Goal: Task Accomplishment & Management: Use online tool/utility

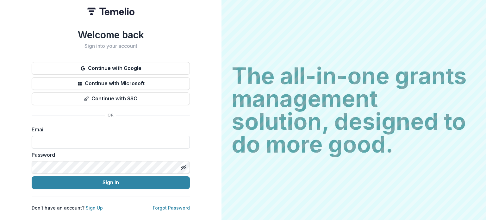
click at [143, 142] on input at bounding box center [111, 142] width 158 height 13
click at [136, 138] on input at bounding box center [111, 142] width 158 height 13
type input "**********"
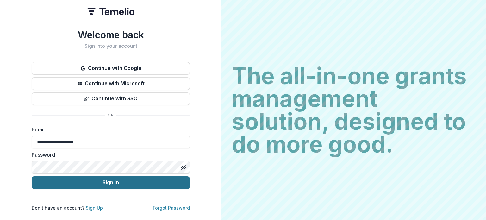
click at [101, 183] on button "Sign In" at bounding box center [111, 182] width 158 height 13
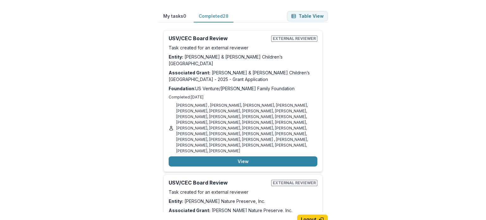
click at [222, 17] on button "Completed 28" at bounding box center [214, 16] width 40 height 12
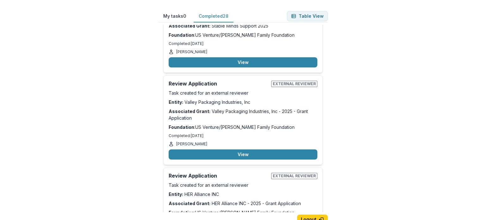
scroll to position [2286, 0]
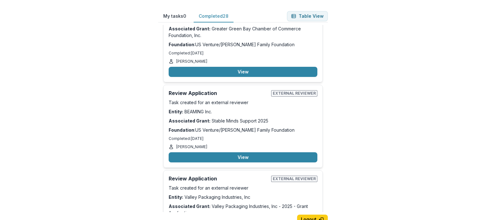
click at [428, 77] on div "My tasks 0 Completed 28 Table View Nice job, you have completed all of your ass…" at bounding box center [243, 110] width 486 height 220
click at [283, 152] on button "View" at bounding box center [243, 157] width 149 height 10
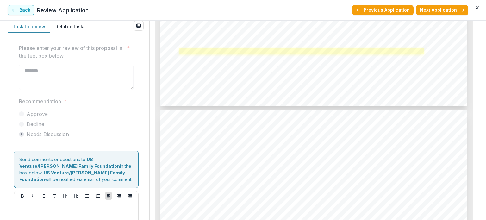
scroll to position [2152, 0]
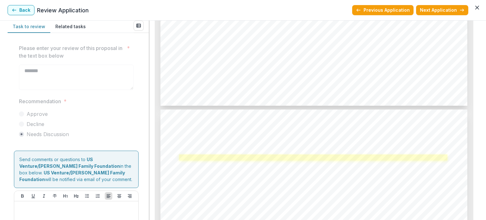
click at [246, 160] on link at bounding box center [313, 157] width 268 height 6
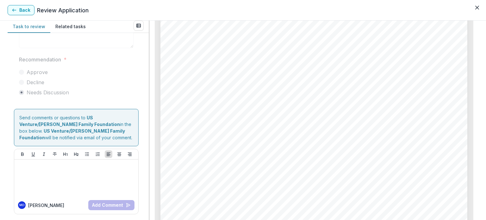
scroll to position [1497, 0]
click at [27, 11] on button "Back" at bounding box center [21, 10] width 27 height 10
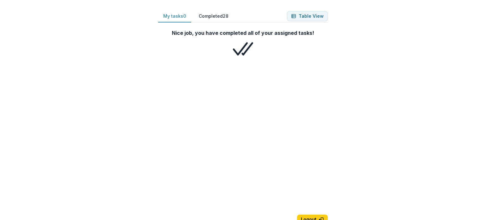
click at [220, 17] on button "Completed 28" at bounding box center [214, 16] width 40 height 12
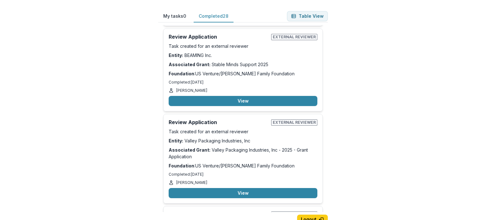
scroll to position [2381, 0]
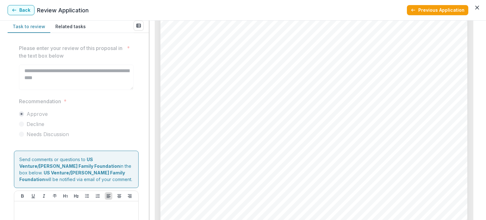
scroll to position [1424, 0]
click at [23, 14] on button "Back" at bounding box center [21, 10] width 27 height 10
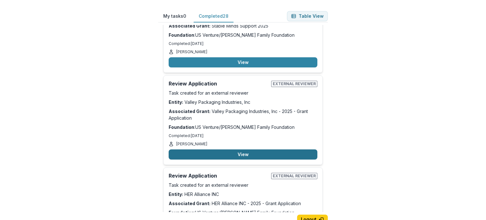
click at [238, 149] on button "View" at bounding box center [243, 154] width 149 height 10
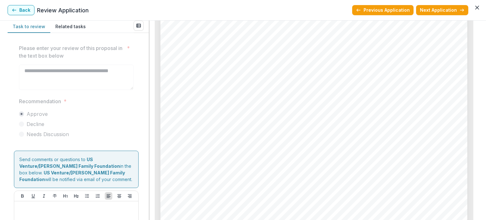
scroll to position [1998, 0]
